Goal: Task Accomplishment & Management: Complete application form

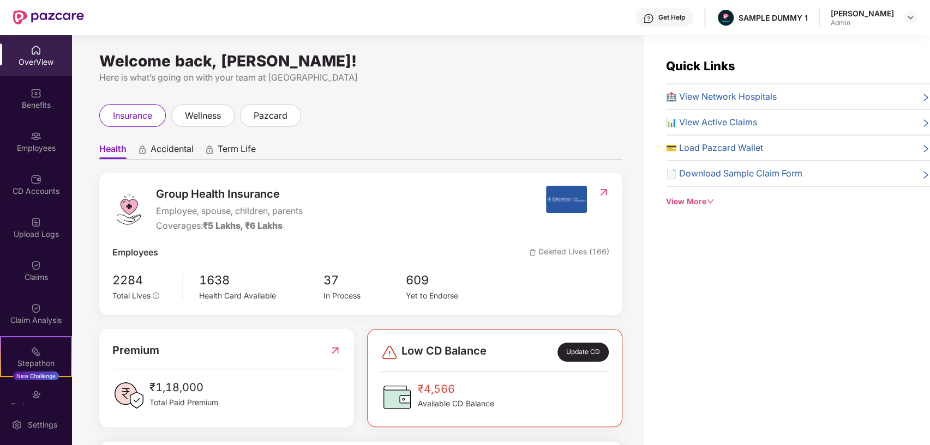
click at [463, 61] on div "Welcome back, [PERSON_NAME]!" at bounding box center [360, 61] width 523 height 9
drag, startPoint x: 410, startPoint y: 63, endPoint x: 101, endPoint y: 64, distance: 308.6
click at [101, 64] on div "Welcome back, [PERSON_NAME]!" at bounding box center [360, 61] width 523 height 9
click at [510, 125] on div "insurance wellness pazcard" at bounding box center [360, 115] width 523 height 23
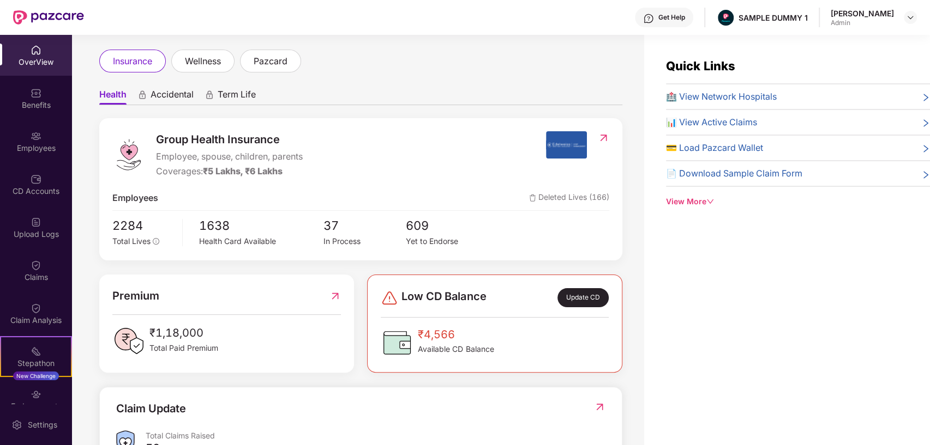
scroll to position [55, 0]
click at [179, 95] on span "Accidental" at bounding box center [171, 96] width 43 height 16
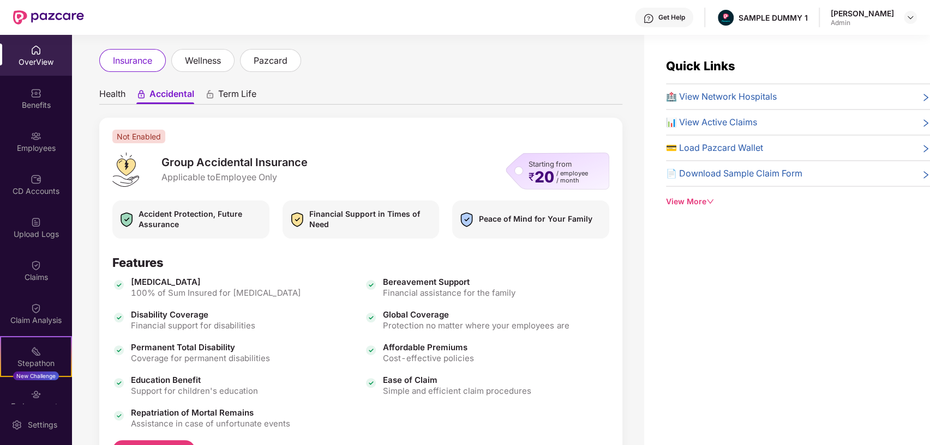
click at [118, 92] on span "Health" at bounding box center [112, 96] width 26 height 16
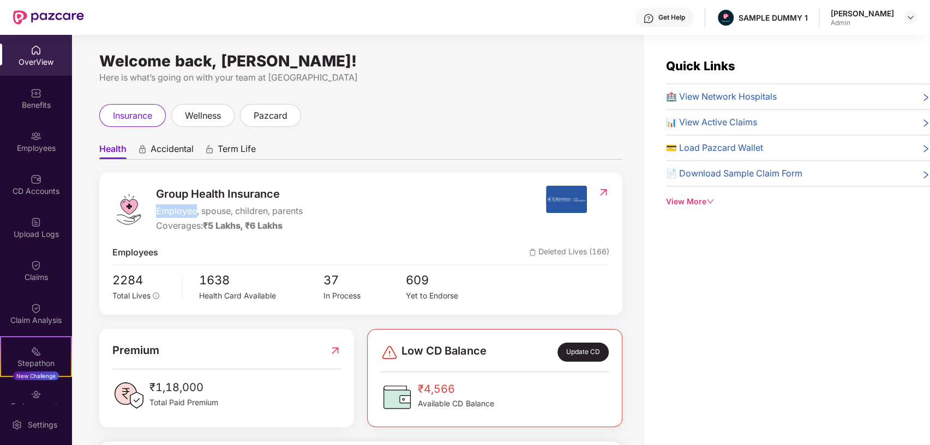
drag, startPoint x: 154, startPoint y: 208, endPoint x: 196, endPoint y: 210, distance: 42.0
click at [196, 210] on div "Group Health Insurance Employee, spouse, children, parents Coverages: ₹5 Lakhs,…" at bounding box center [328, 209] width 433 height 47
click at [369, 191] on div "Group Health Insurance Employee, spouse, children, parents Coverages: ₹5 Lakhs,…" at bounding box center [328, 209] width 433 height 47
drag, startPoint x: 157, startPoint y: 224, endPoint x: 244, endPoint y: 228, distance: 86.8
click at [244, 228] on div "Coverages: ₹5 Lakhs, ₹6 Lakhs" at bounding box center [229, 226] width 147 height 14
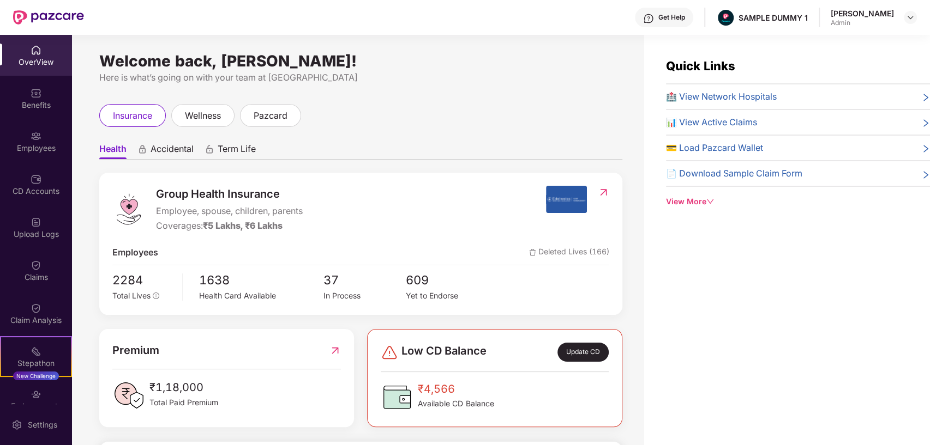
click at [410, 203] on div "Group Health Insurance Employee, spouse, children, parents Coverages: ₹5 Lakhs,…" at bounding box center [328, 209] width 433 height 47
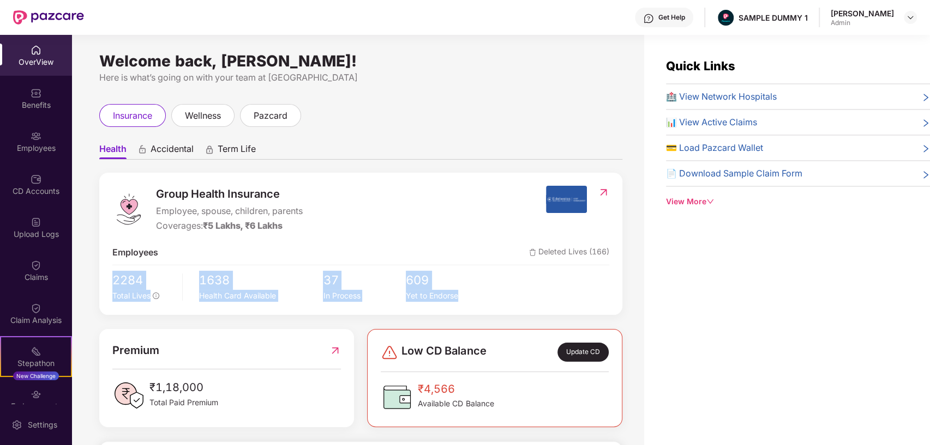
drag, startPoint x: 101, startPoint y: 277, endPoint x: 520, endPoint y: 299, distance: 419.3
click at [520, 299] on div "Group Health Insurance Employee, spouse, children, parents Coverages: ₹5 Lakhs,…" at bounding box center [360, 244] width 523 height 142
click at [520, 299] on div "2284 Total Lives 1638 Health Card Available 37 In Process 609 Yet to Endorse" at bounding box center [360, 286] width 497 height 31
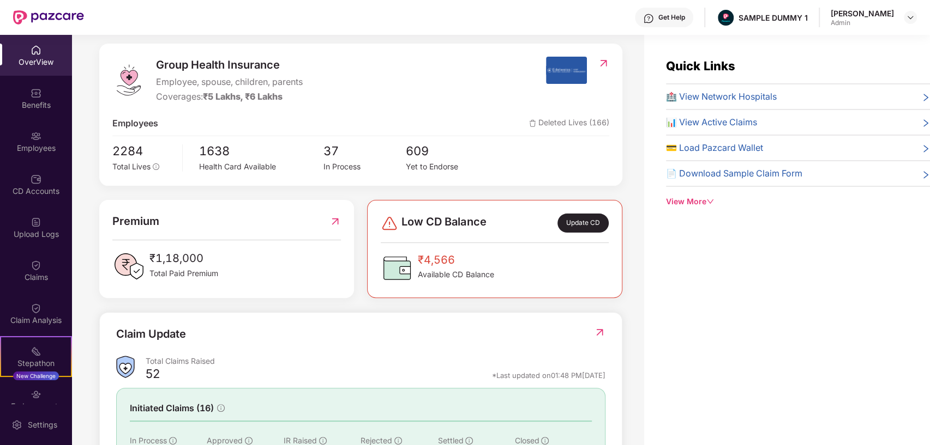
scroll to position [145, 0]
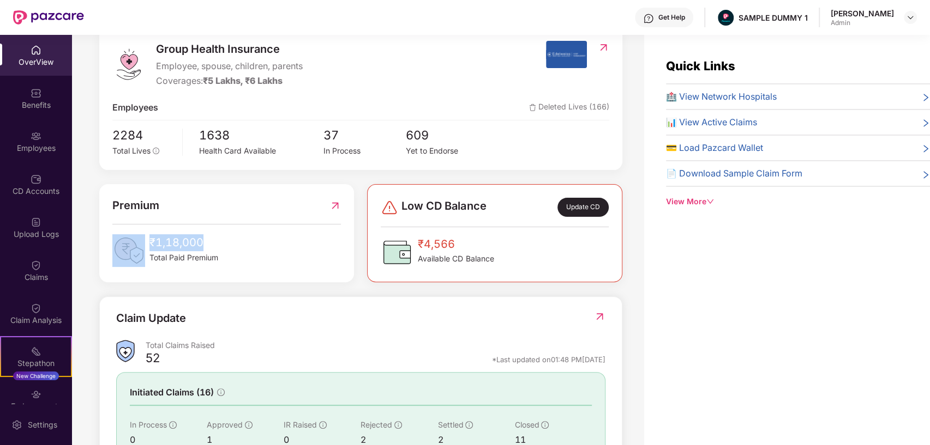
drag, startPoint x: 228, startPoint y: 238, endPoint x: 144, endPoint y: 237, distance: 84.0
click at [144, 237] on div "₹1,18,000 Total Paid Premium" at bounding box center [226, 250] width 228 height 33
drag, startPoint x: 471, startPoint y: 231, endPoint x: 416, endPoint y: 232, distance: 55.1
click at [416, 232] on div "Low CD Balance Update CD ₹4,566 Available CD Balance" at bounding box center [494, 233] width 227 height 71
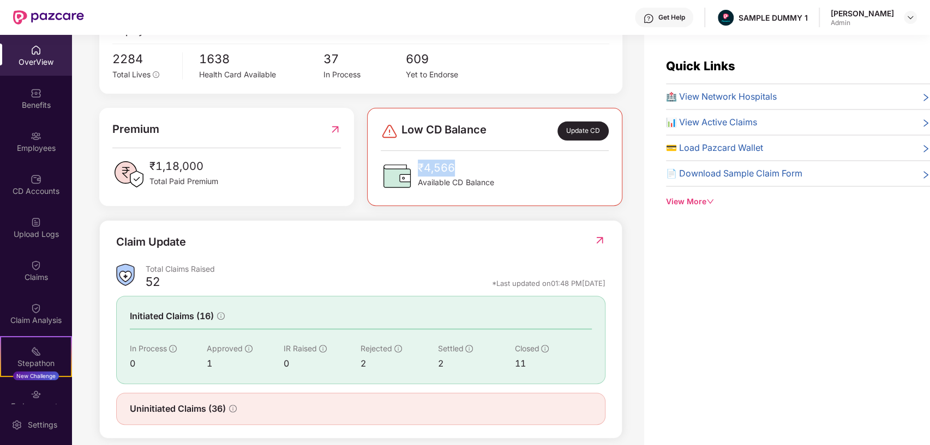
scroll to position [222, 0]
drag, startPoint x: 201, startPoint y: 240, endPoint x: 114, endPoint y: 238, distance: 86.7
click at [114, 238] on div "Claim Update Total Claims Raised 52 *Last updated on 01:48 PM[DATE] Initiated C…" at bounding box center [360, 328] width 523 height 219
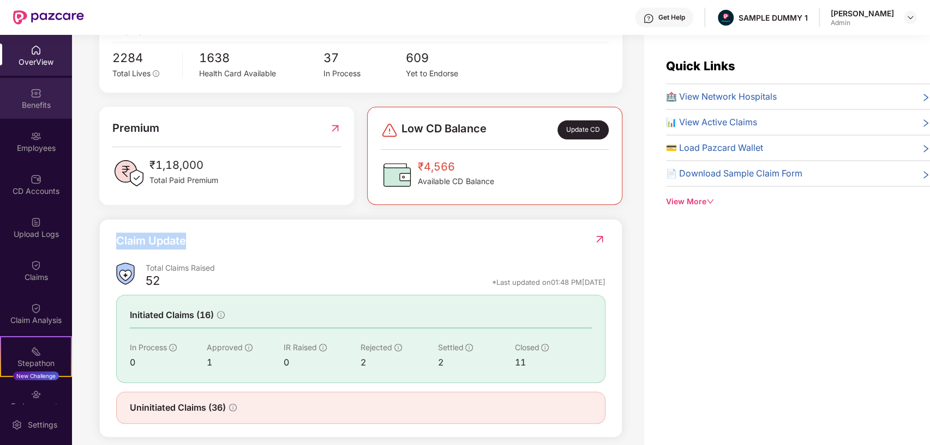
click at [32, 98] on img at bounding box center [36, 93] width 11 height 11
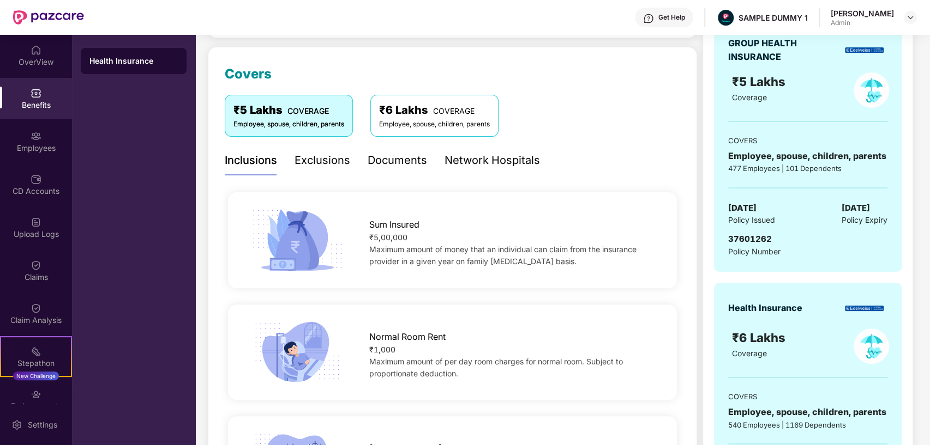
scroll to position [125, 0]
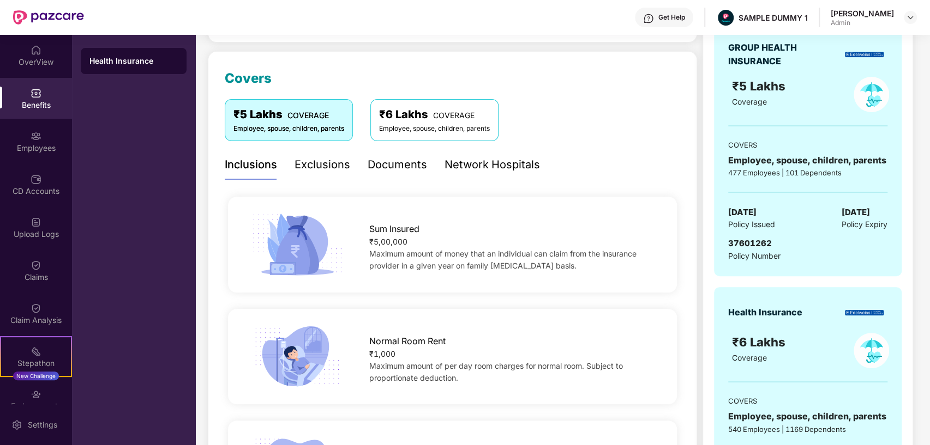
click at [310, 157] on div "Exclusions" at bounding box center [322, 164] width 56 height 17
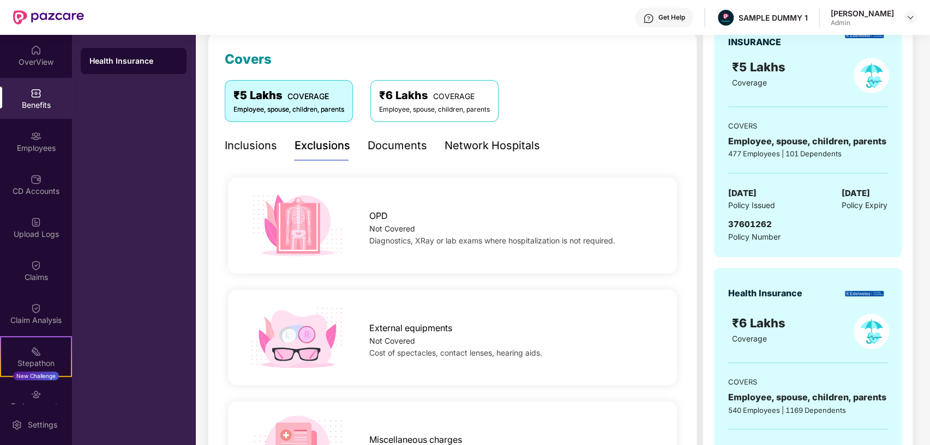
scroll to position [134, 0]
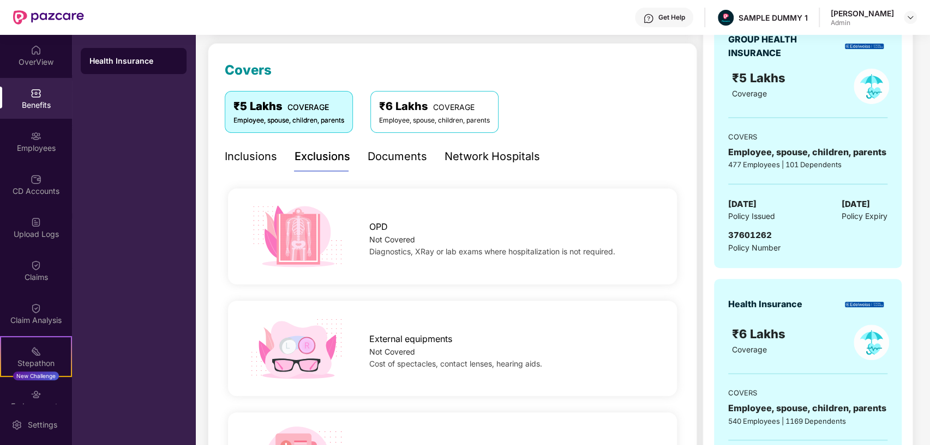
click at [400, 154] on div "Documents" at bounding box center [396, 156] width 59 height 17
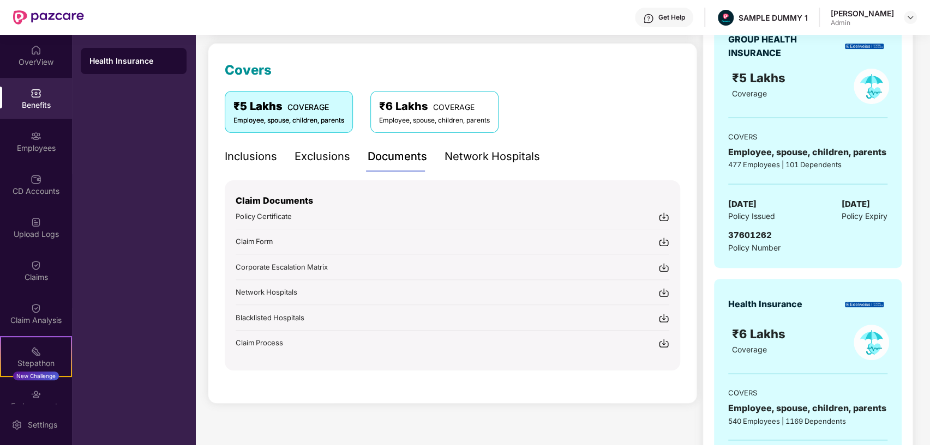
click at [491, 151] on div "Network Hospitals" at bounding box center [491, 156] width 95 height 17
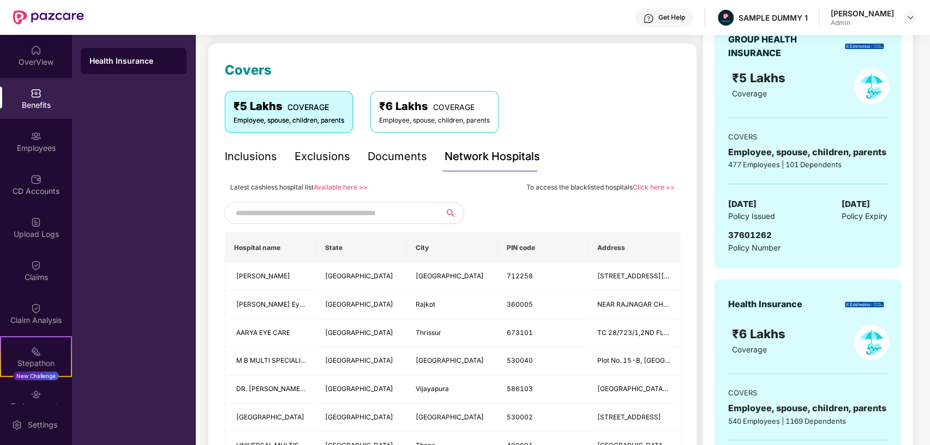
click at [360, 213] on input "text" at bounding box center [329, 213] width 186 height 16
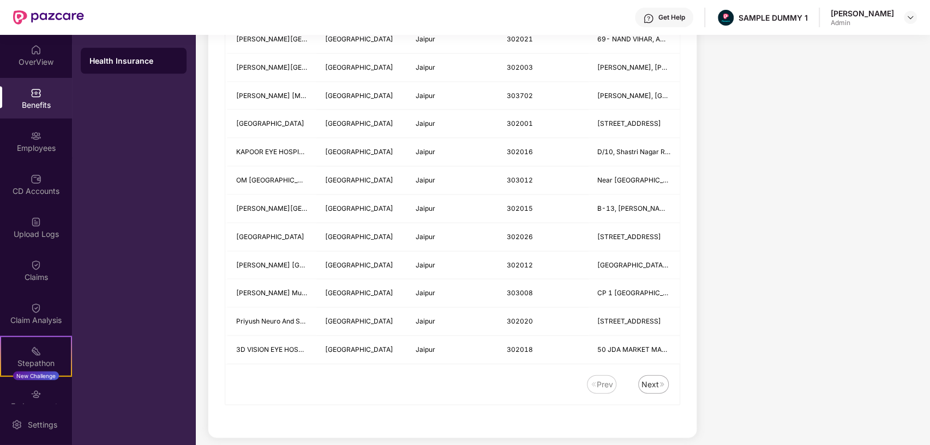
scroll to position [0, 0]
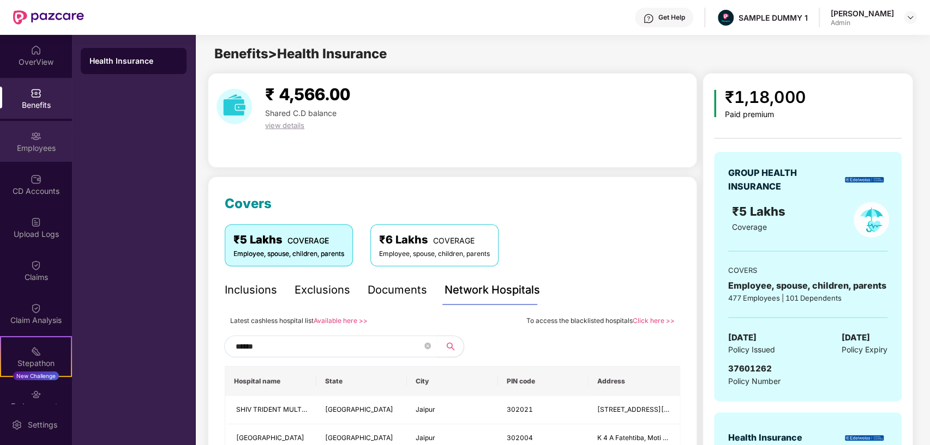
type input "******"
click at [39, 147] on div "Employees" at bounding box center [36, 148] width 72 height 11
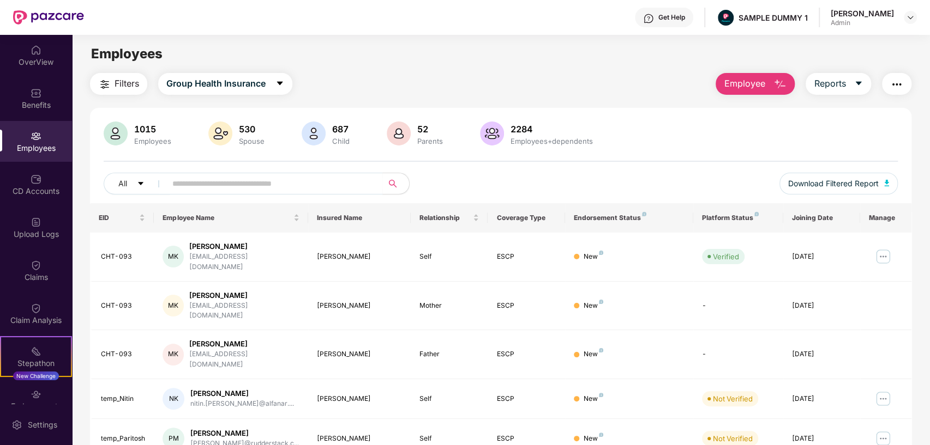
click at [770, 87] on button "Employee" at bounding box center [754, 84] width 79 height 22
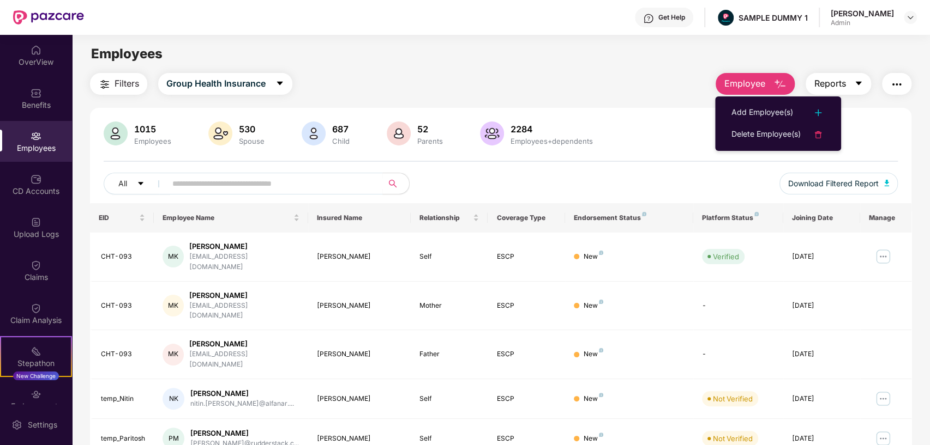
click at [845, 83] on button "Reports" at bounding box center [837, 84] width 65 height 22
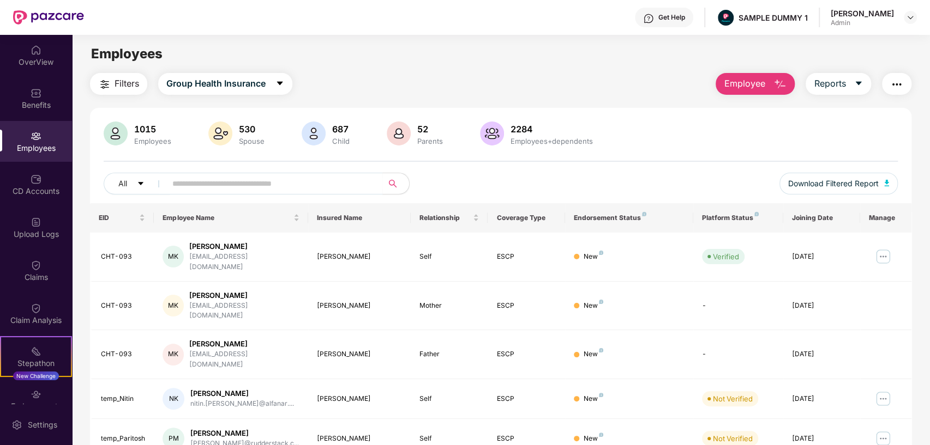
click at [904, 85] on button "button" at bounding box center [896, 84] width 29 height 22
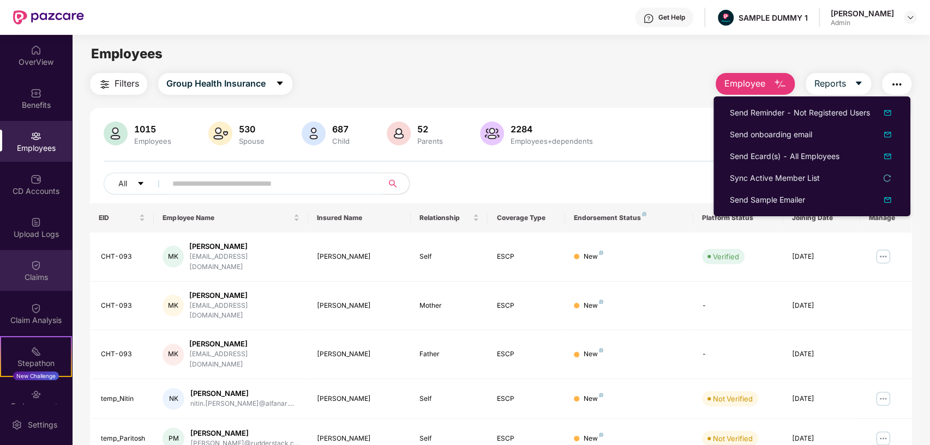
click at [20, 279] on div "Claims" at bounding box center [36, 277] width 72 height 11
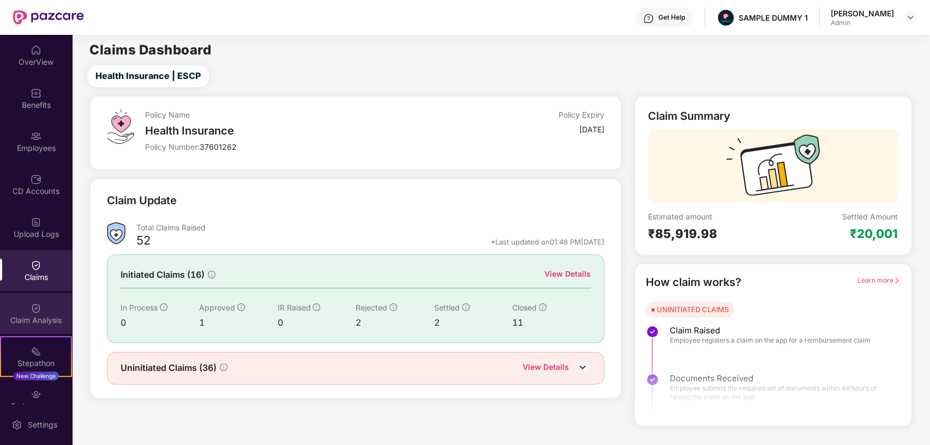
click at [41, 304] on div "Claim Analysis" at bounding box center [36, 313] width 72 height 41
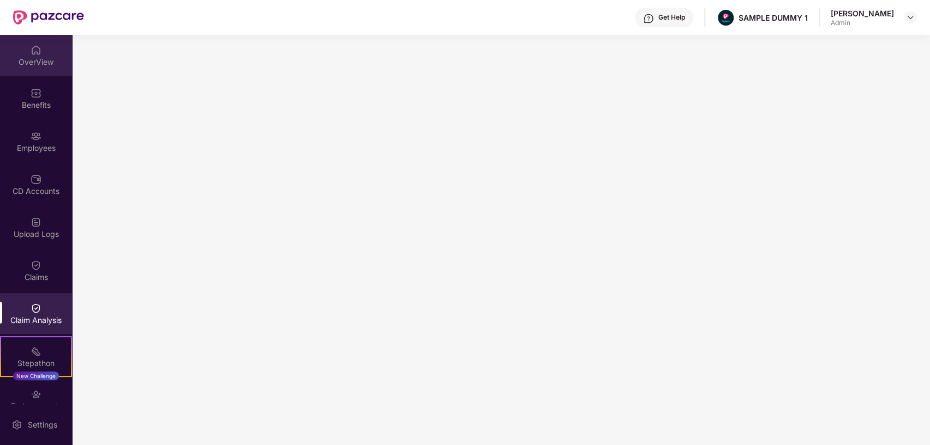
click at [47, 53] on div "OverView" at bounding box center [36, 55] width 72 height 41
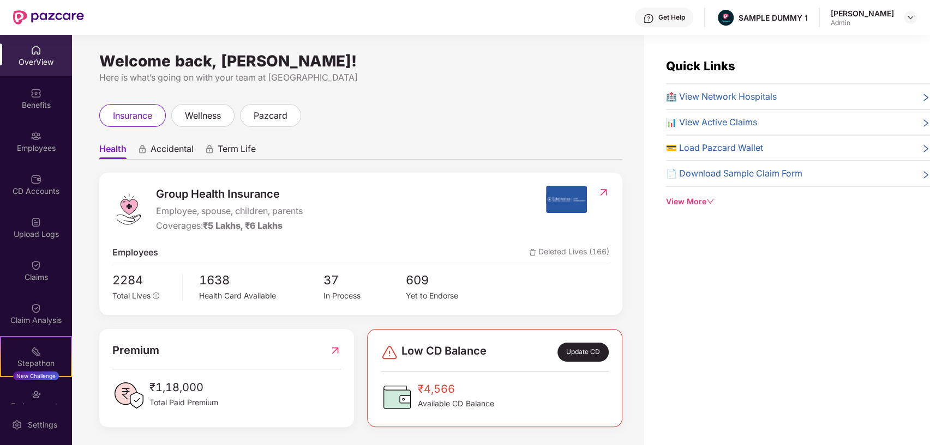
click at [658, 16] on div "Get Help" at bounding box center [671, 17] width 27 height 9
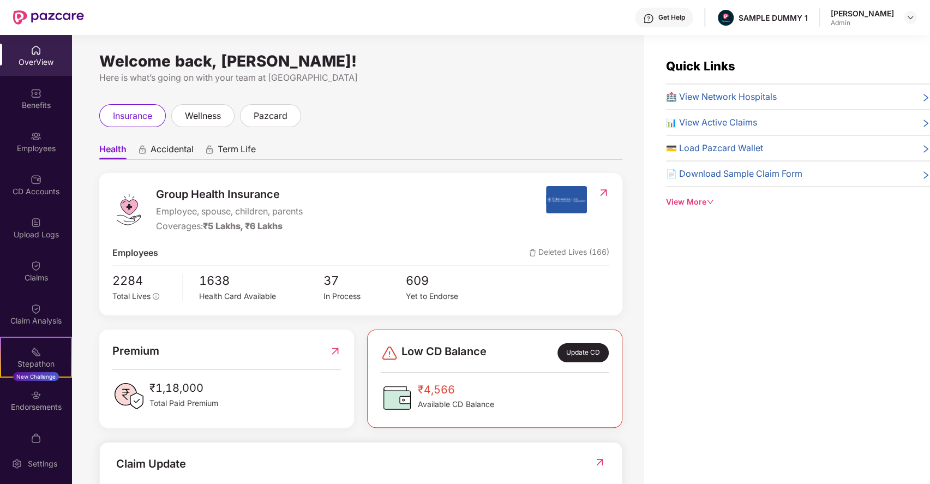
click at [476, 131] on div "Health Accidental Term Life Group Health Insurance Employee, spouse, children, …" at bounding box center [360, 393] width 523 height 533
click at [914, 19] on img at bounding box center [910, 17] width 9 height 9
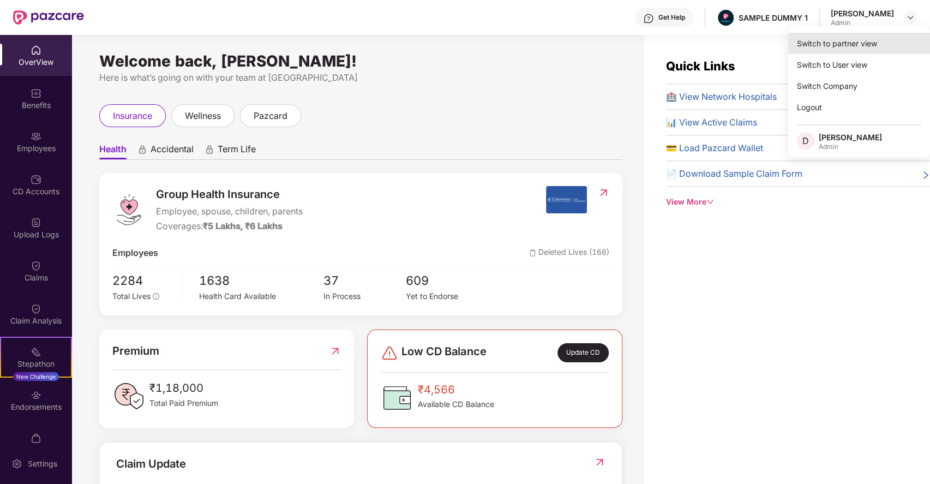
click at [836, 43] on div "Switch to partner view" at bounding box center [859, 43] width 142 height 21
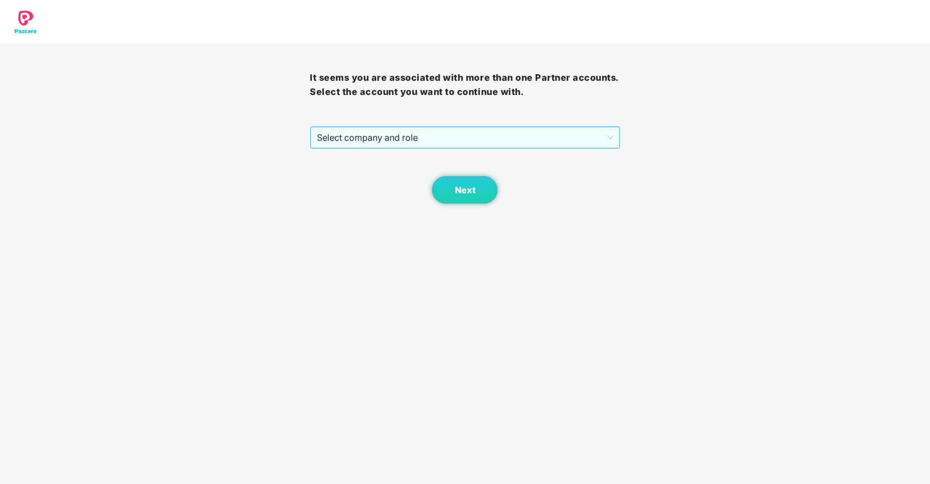
click at [421, 146] on span "Select company and role" at bounding box center [464, 137] width 295 height 21
click at [389, 159] on div "Pazcare - SALES" at bounding box center [464, 159] width 297 height 12
click at [454, 185] on button "Next" at bounding box center [464, 189] width 65 height 27
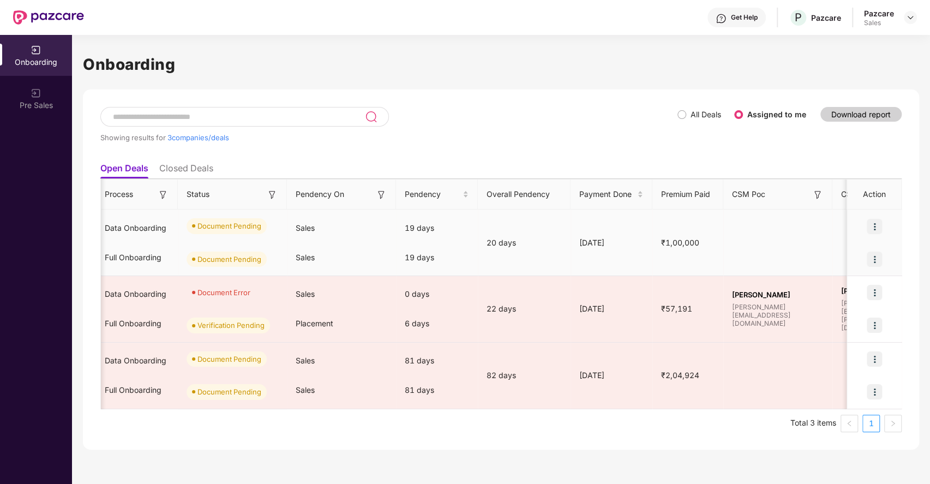
scroll to position [0, 331]
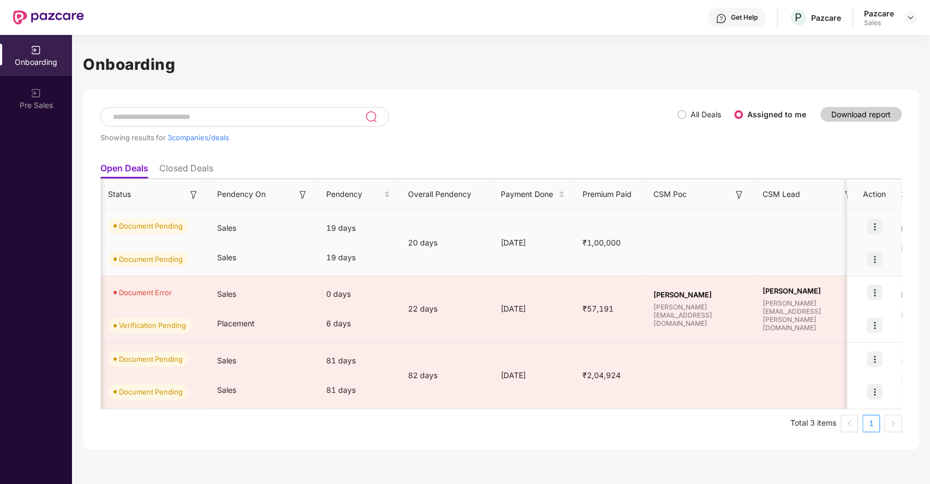
click at [877, 224] on img at bounding box center [873, 226] width 15 height 15
click at [812, 250] on span "Upload Documents" at bounding box center [823, 253] width 90 height 12
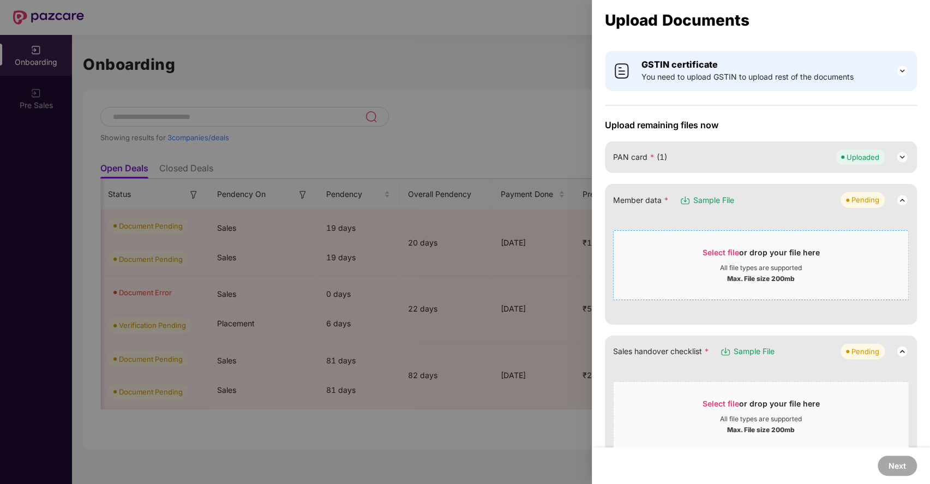
scroll to position [25, 0]
click at [705, 247] on span "Select file" at bounding box center [720, 251] width 37 height 9
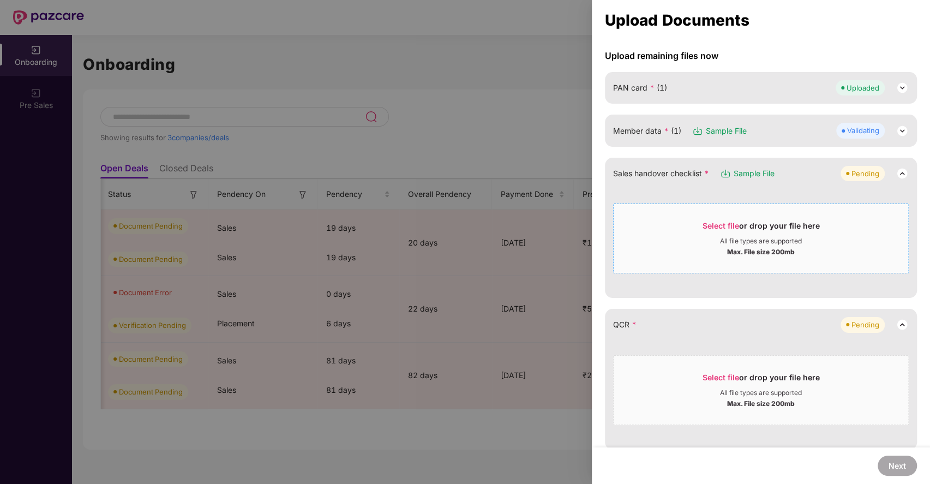
scroll to position [105, 0]
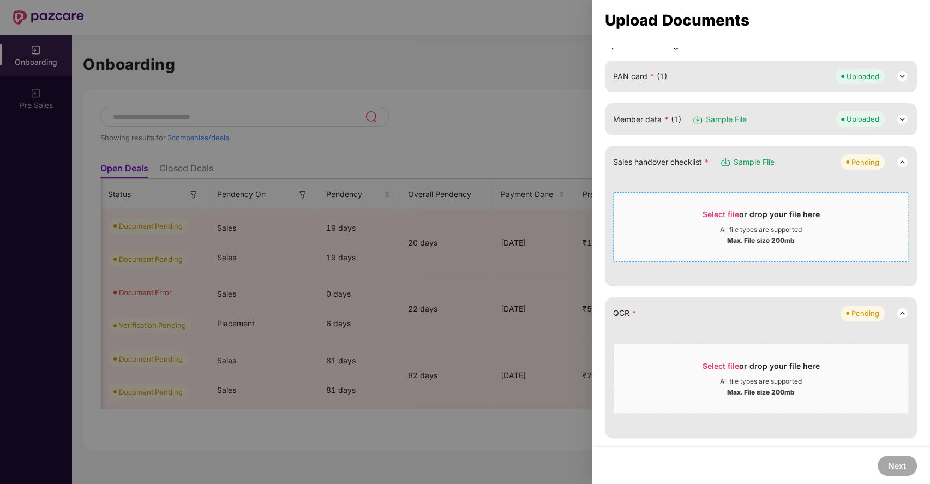
click at [712, 207] on span "Select file or drop your file here All file types are supported Max. File size …" at bounding box center [760, 227] width 294 height 52
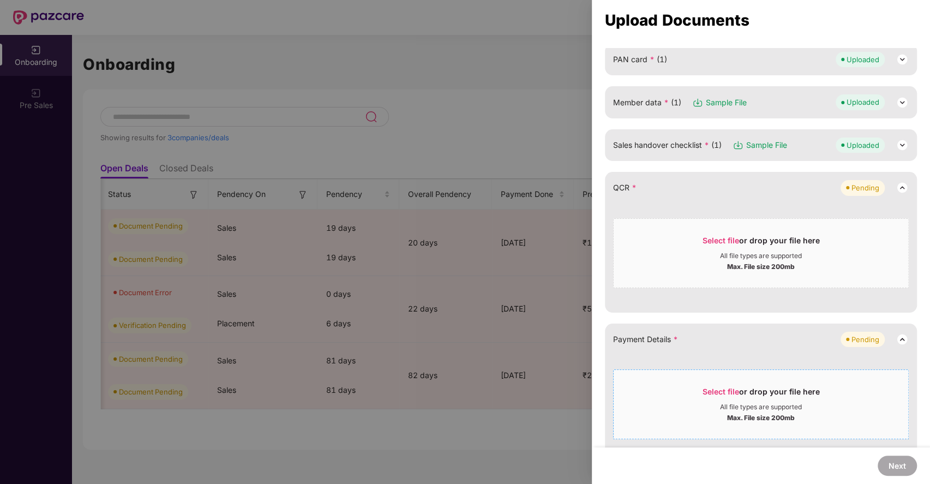
scroll to position [118, 0]
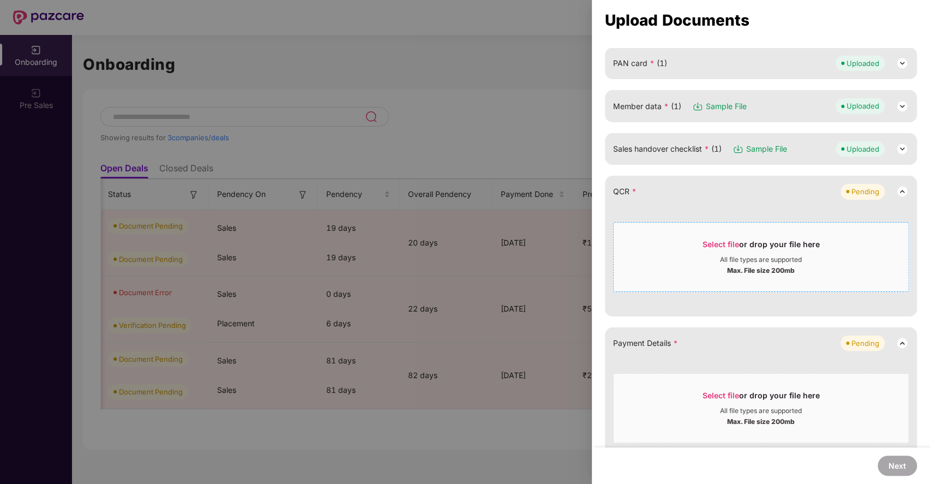
click at [710, 236] on span "Select file or drop your file here All file types are supported Max. File size …" at bounding box center [760, 257] width 294 height 52
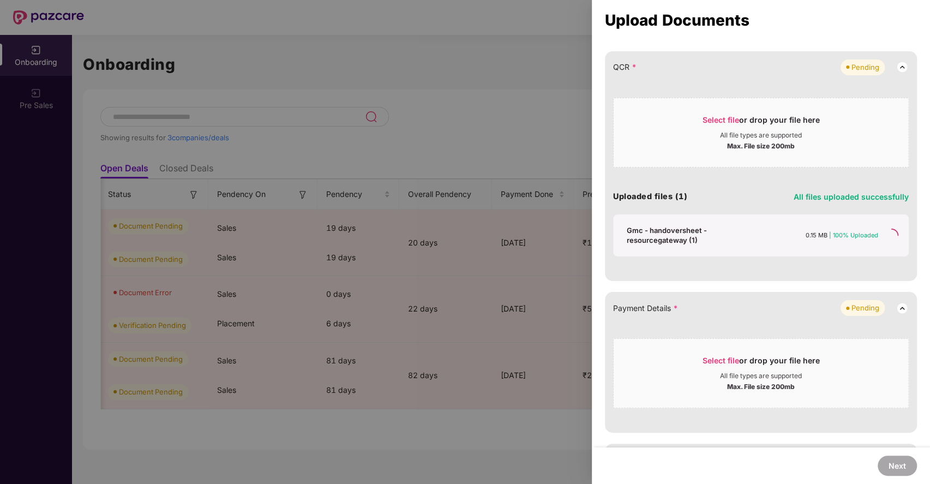
scroll to position [243, 0]
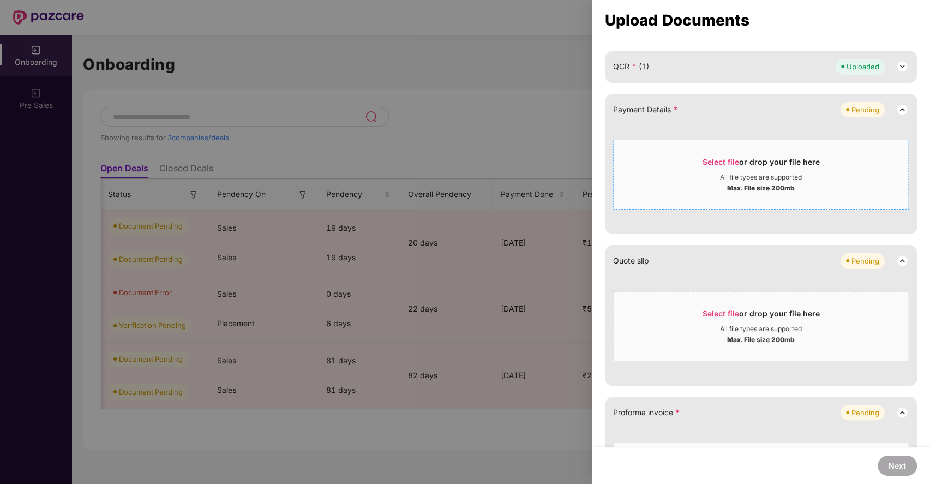
click at [711, 154] on span "Select file or drop your file here All file types are supported Max. File size …" at bounding box center [760, 174] width 294 height 52
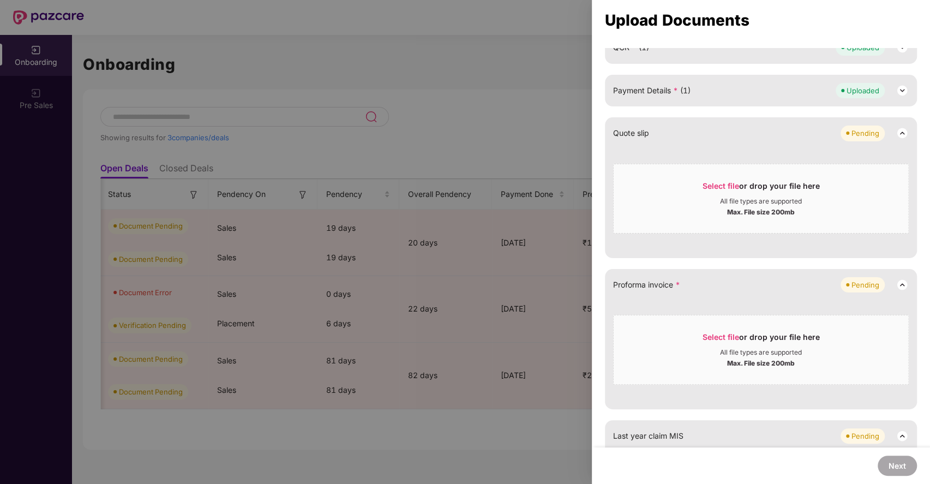
scroll to position [263, 0]
click at [709, 332] on span "Select file" at bounding box center [720, 335] width 37 height 9
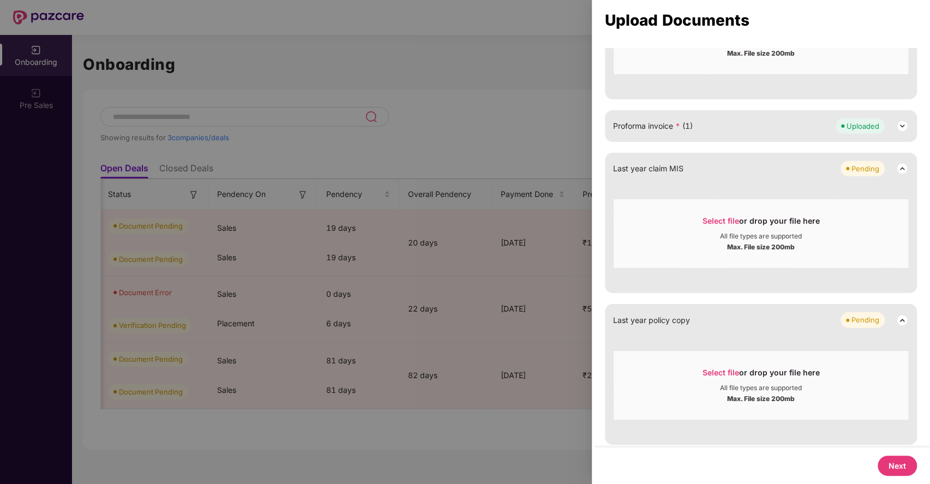
scroll to position [422, 0]
click at [897, 445] on button "Next" at bounding box center [896, 465] width 39 height 20
select select "**********"
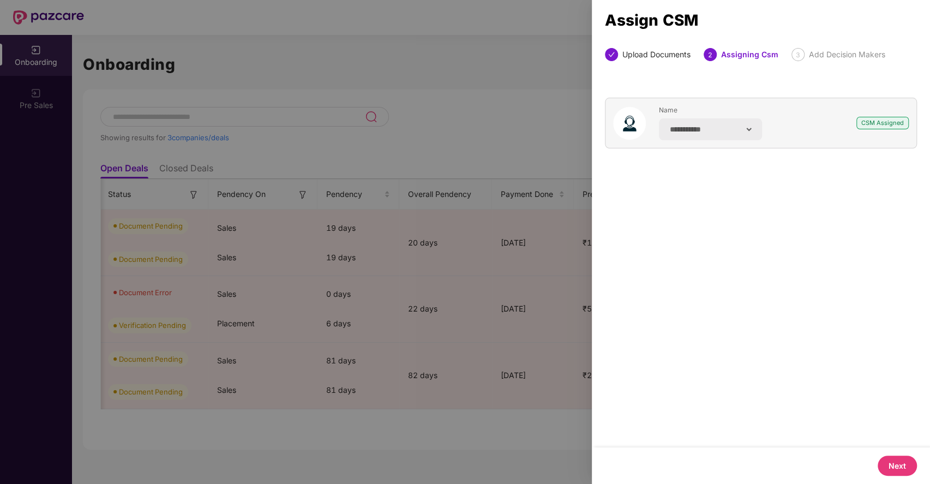
scroll to position [0, 0]
click at [891, 445] on button "Next" at bounding box center [896, 465] width 39 height 20
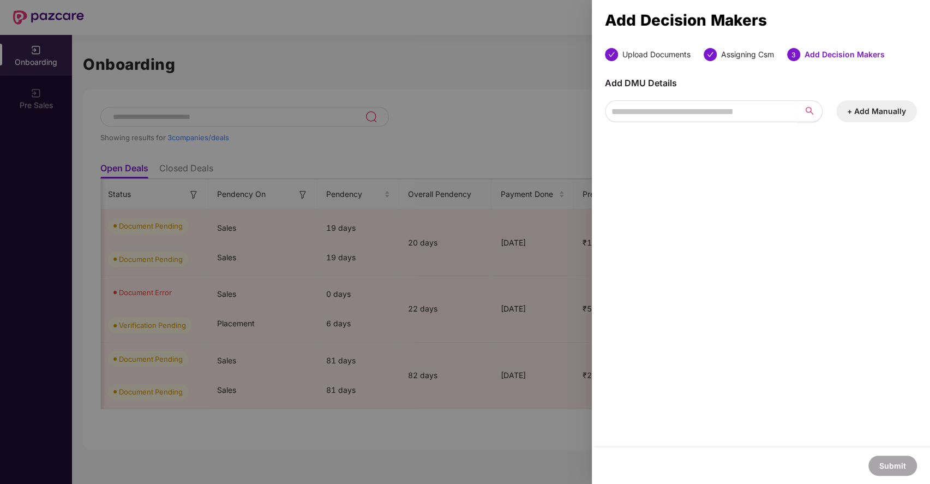
click at [859, 109] on button "+ Add Manually" at bounding box center [876, 111] width 81 height 22
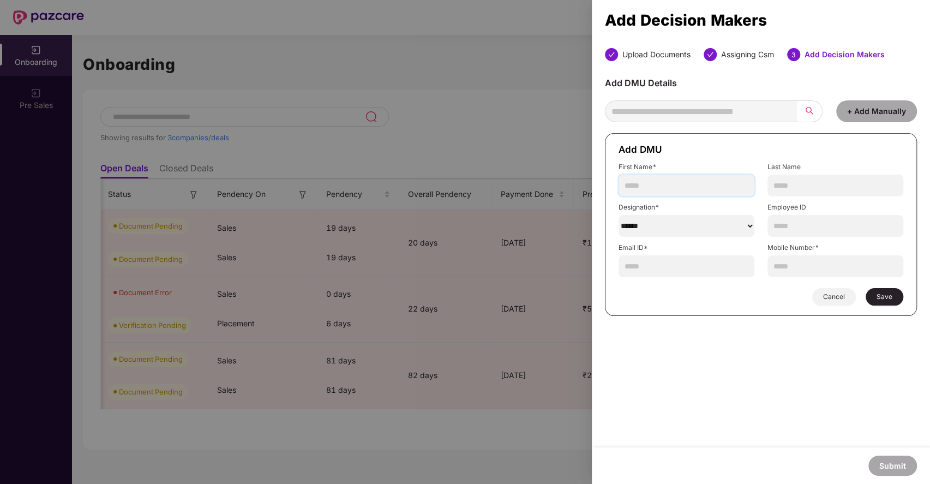
click at [685, 189] on input "text" at bounding box center [686, 185] width 136 height 22
type input "****"
click at [707, 225] on select "******" at bounding box center [686, 226] width 136 height 22
select select "****"
click at [618, 215] on select "******" at bounding box center [686, 226] width 136 height 22
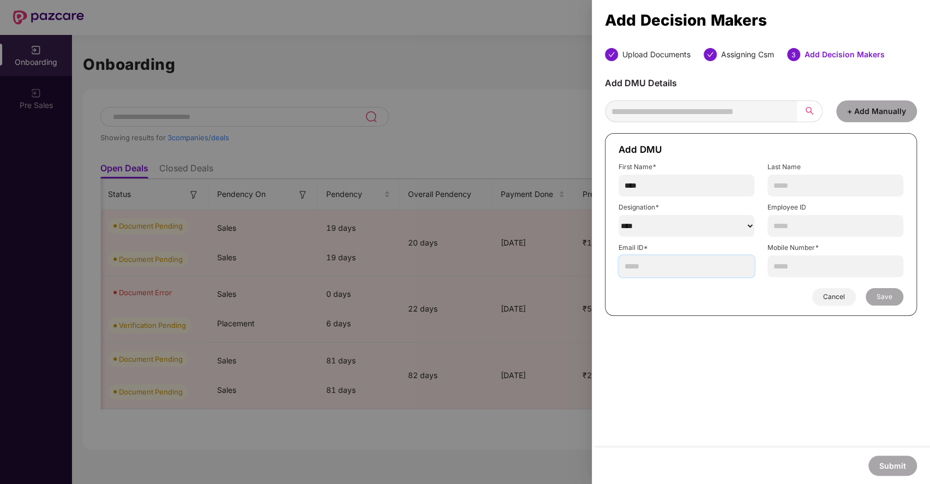
click at [692, 265] on input "text" at bounding box center [686, 266] width 136 height 22
paste input "**********"
type input "**********"
click at [785, 269] on input "text" at bounding box center [835, 266] width 136 height 22
paste input "**********"
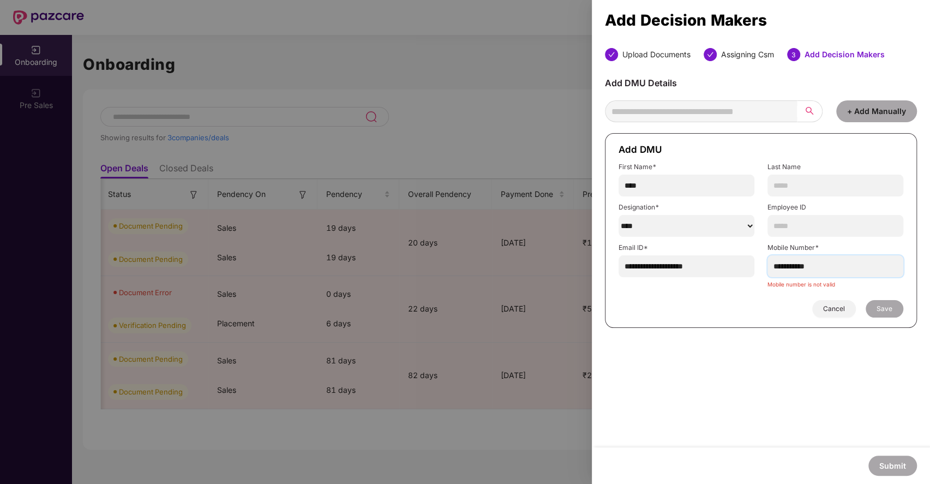
click at [799, 267] on input "**********" at bounding box center [835, 266] width 136 height 22
type input "**********"
click at [891, 300] on button "Save" at bounding box center [884, 296] width 38 height 17
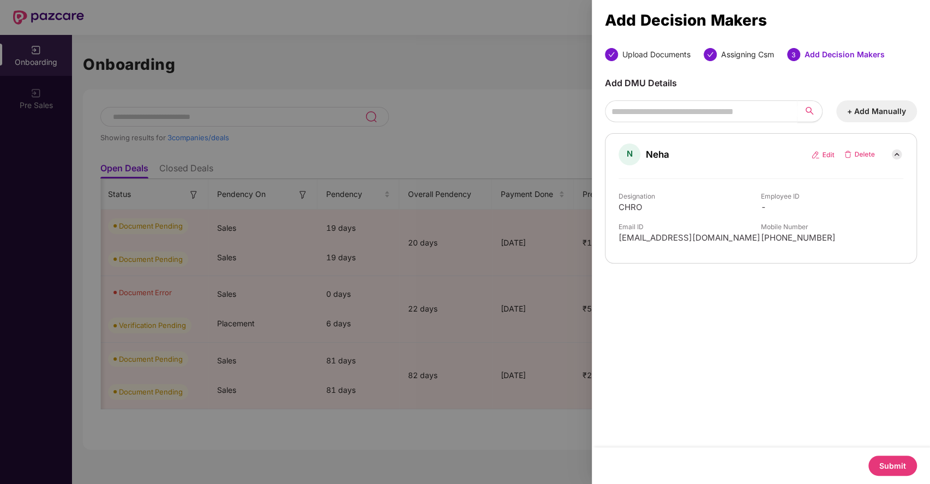
click at [883, 445] on button "Submit" at bounding box center [892, 465] width 49 height 20
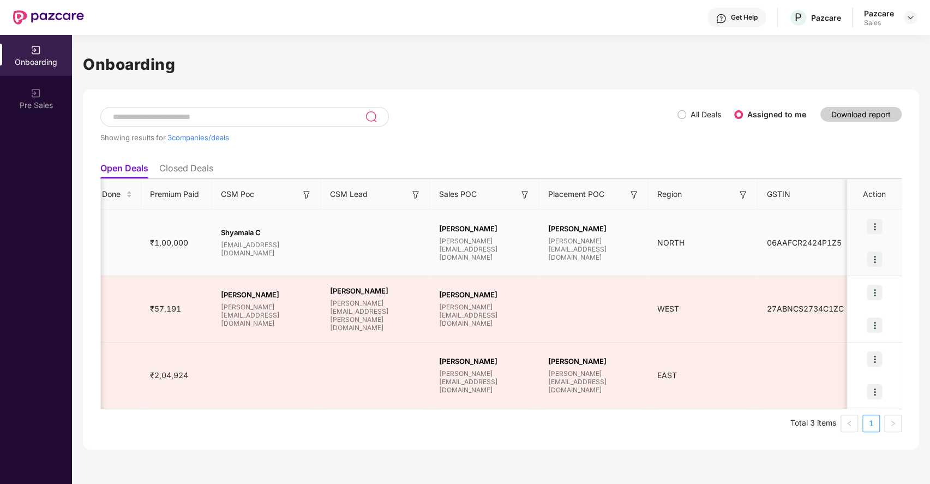
scroll to position [0, 793]
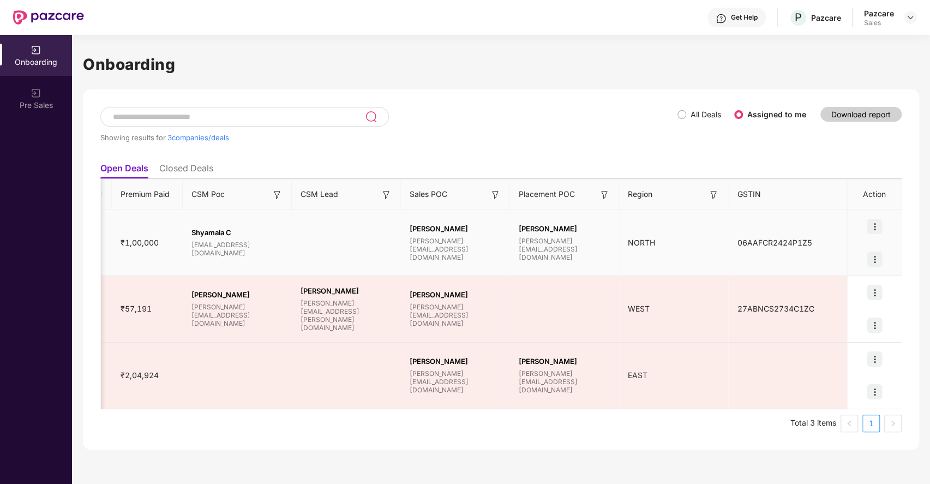
click at [877, 263] on img at bounding box center [873, 258] width 15 height 15
click at [831, 289] on span "Upload Documents" at bounding box center [823, 286] width 90 height 12
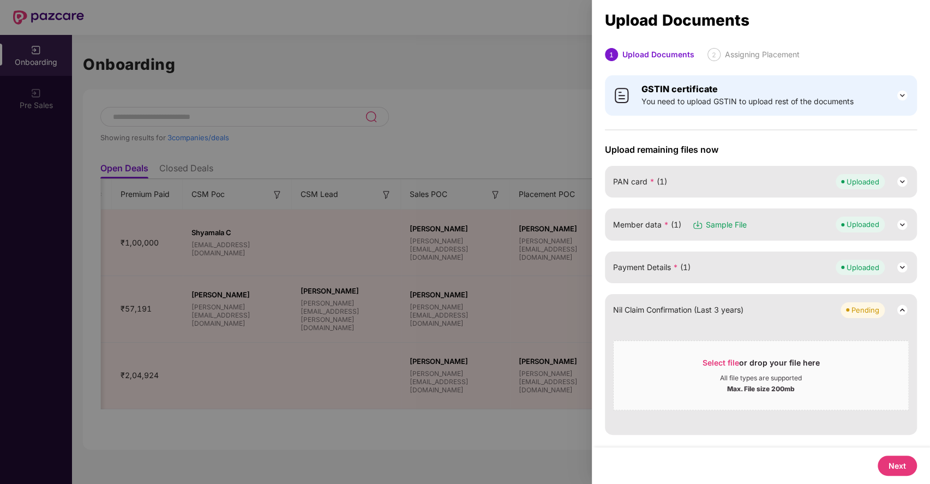
click at [896, 445] on button "Next" at bounding box center [896, 465] width 39 height 20
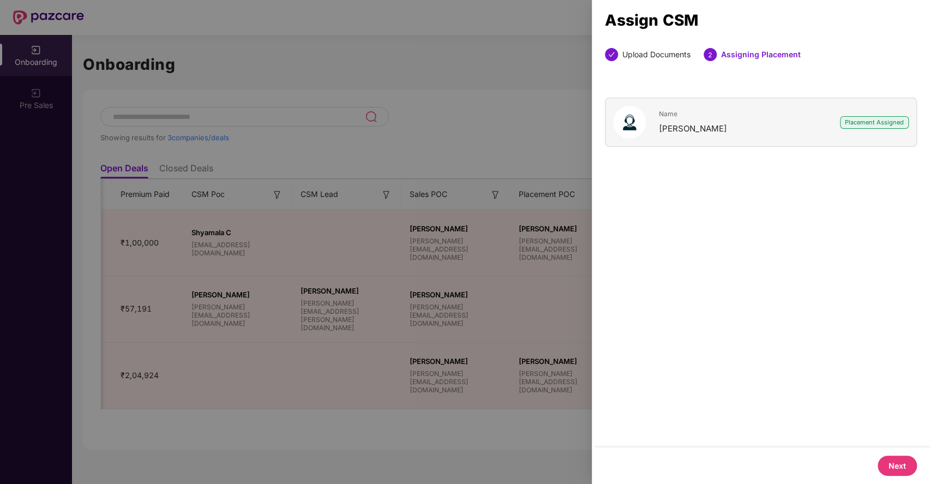
click at [896, 445] on button "Next" at bounding box center [896, 465] width 39 height 20
